Goal: Find specific fact: Find specific fact

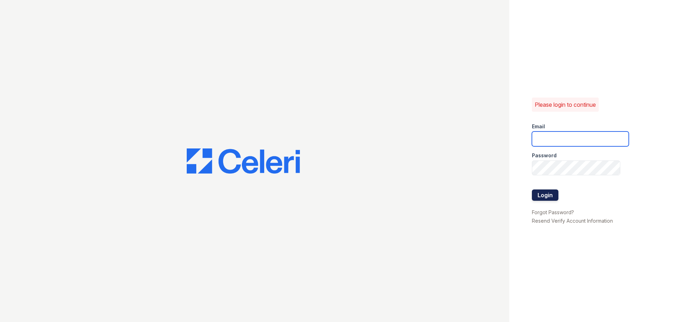
type input "[EMAIL_ADDRESS][DOMAIN_NAME]"
click at [544, 194] on button "Login" at bounding box center [545, 195] width 27 height 11
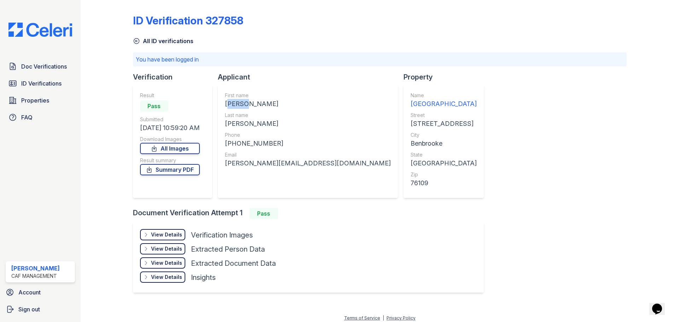
drag, startPoint x: 225, startPoint y: 104, endPoint x: 237, endPoint y: 102, distance: 11.5
click at [242, 104] on div "First name NIDYA Last name GONZALEZ Phone +16822303221 Email nidya.gonzalez8@ou…" at bounding box center [308, 141] width 180 height 113
drag, startPoint x: 233, startPoint y: 102, endPoint x: 266, endPoint y: 92, distance: 33.8
click at [265, 93] on div "First name" at bounding box center [308, 95] width 166 height 7
drag, startPoint x: 226, startPoint y: 103, endPoint x: 246, endPoint y: 104, distance: 19.2
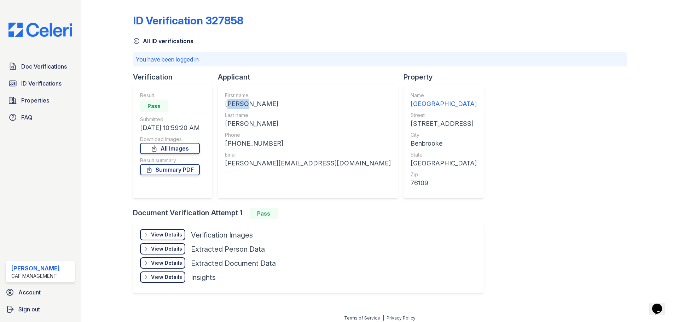
click at [246, 104] on div "NIDYA" at bounding box center [308, 104] width 166 height 10
copy div "NIDYA"
drag, startPoint x: 226, startPoint y: 123, endPoint x: 260, endPoint y: 124, distance: 33.6
click at [260, 124] on div "GONZALEZ" at bounding box center [308, 124] width 166 height 10
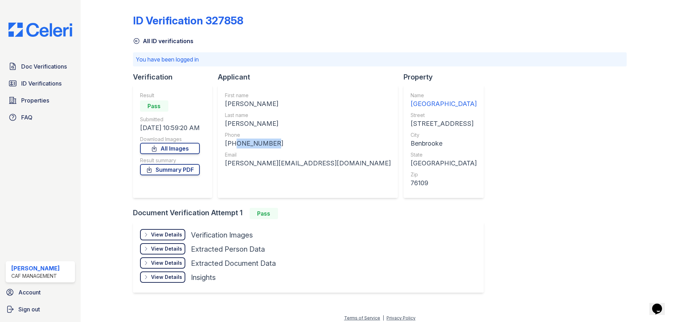
drag, startPoint x: 233, startPoint y: 143, endPoint x: 270, endPoint y: 144, distance: 37.2
click at [270, 144] on div "+16822303221" at bounding box center [308, 144] width 166 height 10
copy div "6822303221"
drag, startPoint x: 225, startPoint y: 160, endPoint x: 319, endPoint y: 166, distance: 93.9
click at [324, 167] on div "Applicant First name NIDYA Last name GONZALEZ Phone +16822303221 Email nidya.go…" at bounding box center [311, 140] width 186 height 136
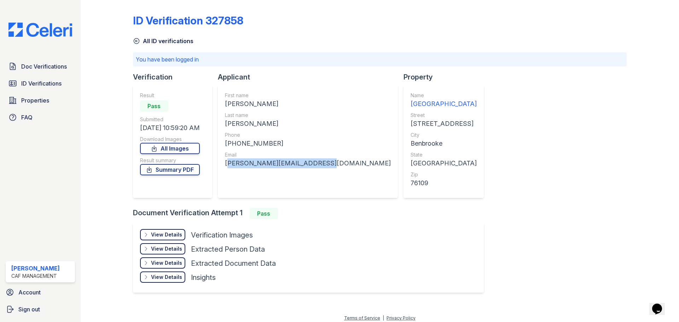
copy div "nidya.gonzalez8@outlook.com"
drag, startPoint x: 226, startPoint y: 121, endPoint x: 263, endPoint y: 121, distance: 37.5
click at [263, 121] on div "First name NIDYA Last name GONZALEZ Phone +16822303221 Email nidya.gonzalez8@ou…" at bounding box center [308, 141] width 180 height 113
copy div "GONZALEZ"
